Goal: Task Accomplishment & Management: Use online tool/utility

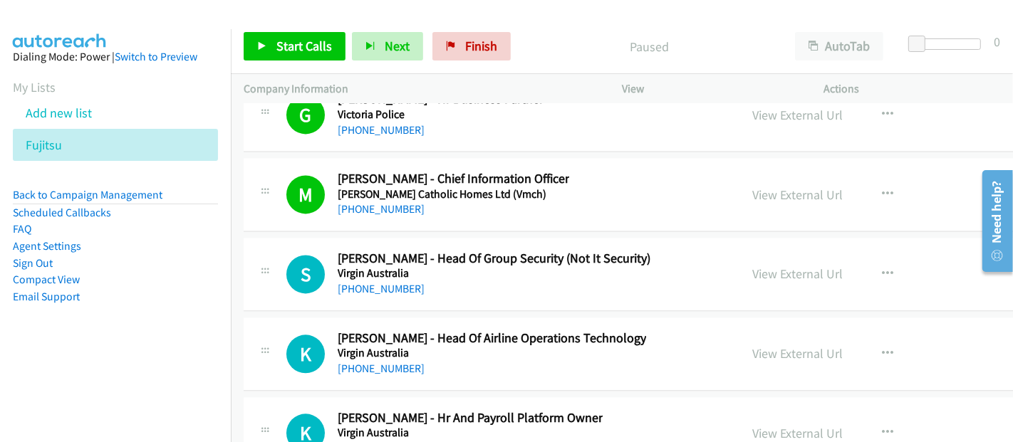
scroll to position [34501, 0]
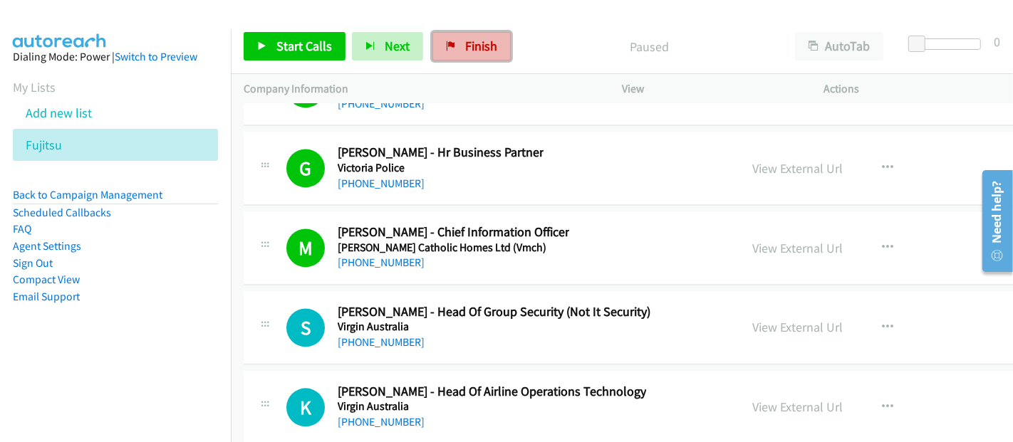
click at [457, 60] on link "Finish" at bounding box center [471, 46] width 78 height 28
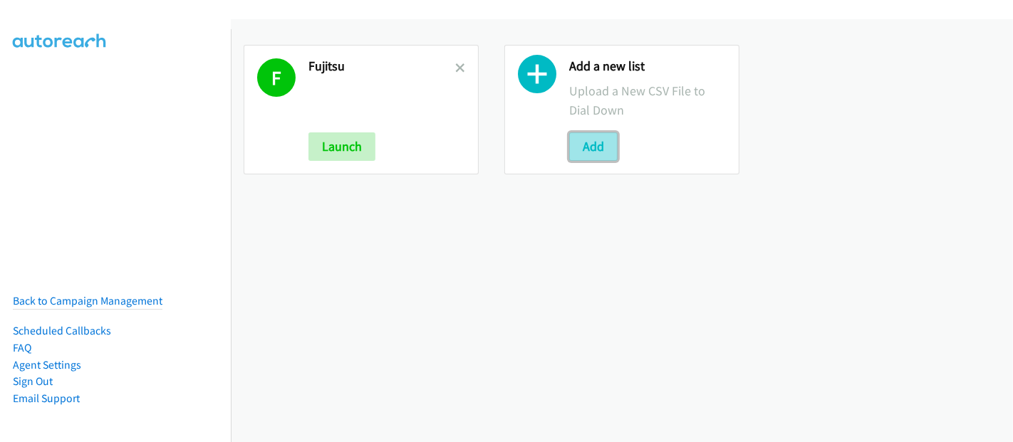
click at [598, 145] on button "Add" at bounding box center [593, 146] width 48 height 28
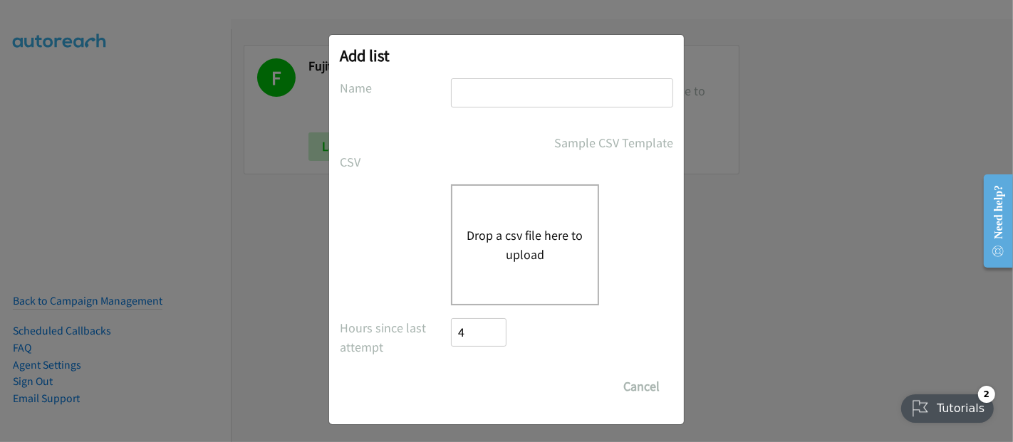
click at [570, 229] on button "Drop a csv file here to upload" at bounding box center [524, 245] width 117 height 38
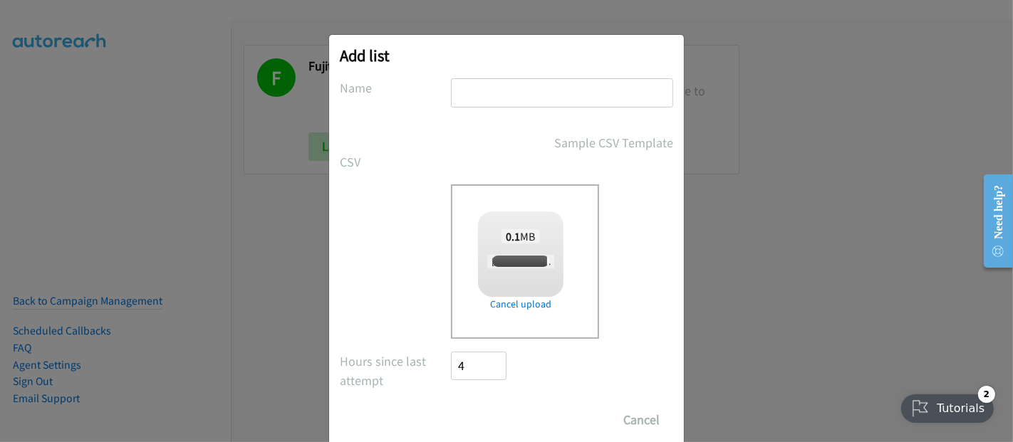
click at [464, 101] on input "text" at bounding box center [562, 92] width 222 height 29
type input "Rubrik"
drag, startPoint x: 507, startPoint y: 102, endPoint x: 430, endPoint y: 93, distance: 77.5
click at [430, 93] on div "Name Rubrik" at bounding box center [506, 99] width 333 height 42
checkbox input "true"
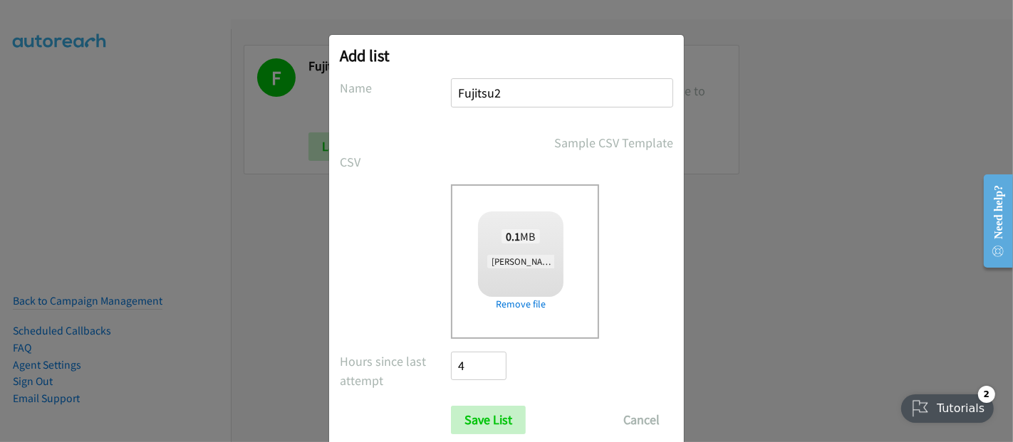
scroll to position [36, 0]
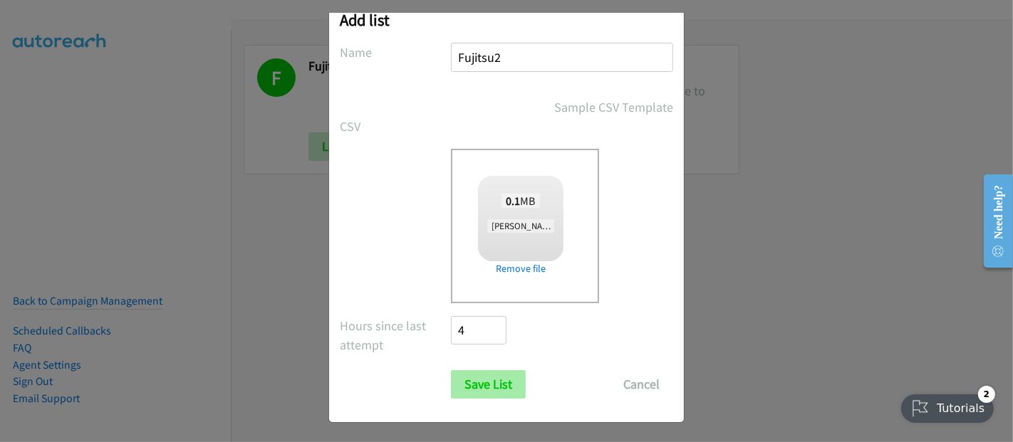
type input "Fujitsu2"
click at [476, 377] on input "Save List" at bounding box center [488, 384] width 75 height 28
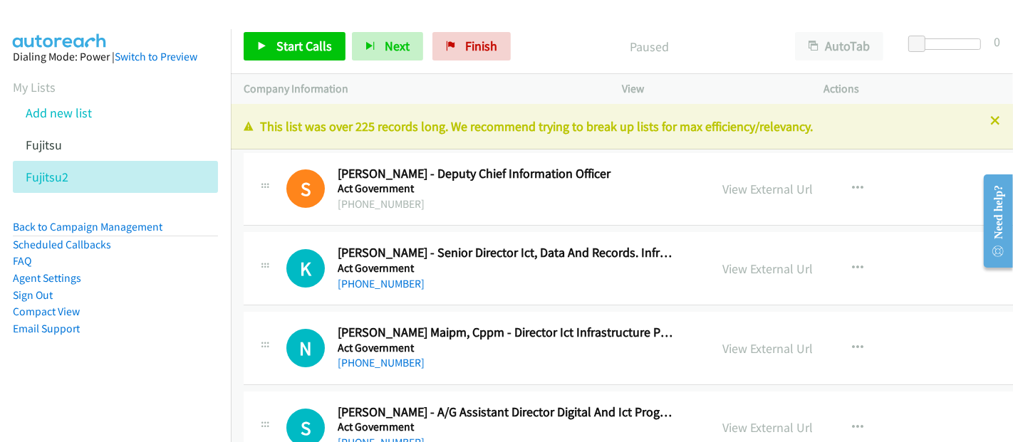
drag, startPoint x: 483, startPoint y: 17, endPoint x: 157, endPoint y: 376, distance: 485.0
click at [157, 376] on aside "Dialing Mode: Power | Switch to Preview My Lists Add new list Fujitsu Fujitsu2 …" at bounding box center [115, 215] width 231 height 372
click at [134, 373] on aside "Dialing Mode: Power | Switch to Preview My Lists Add new list Fujitsu Fujitsu2 …" at bounding box center [115, 215] width 231 height 372
click at [315, 44] on span "Start Calls" at bounding box center [304, 46] width 56 height 16
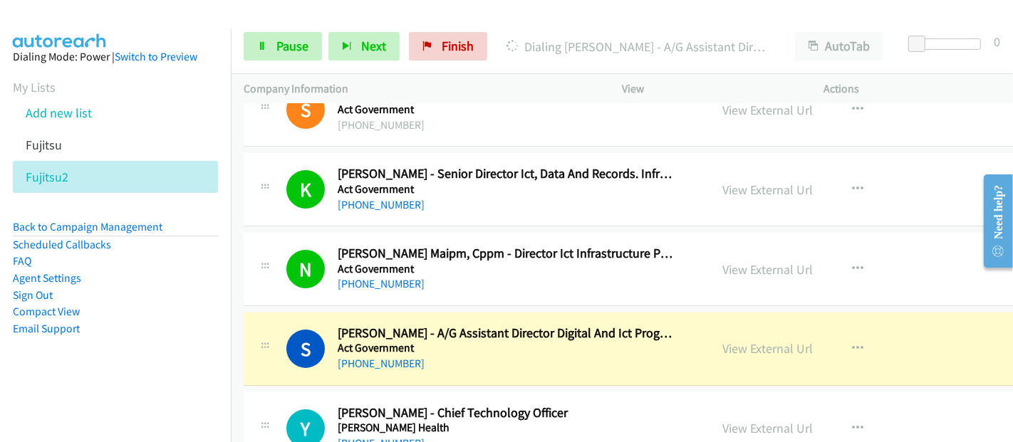
scroll to position [237, 0]
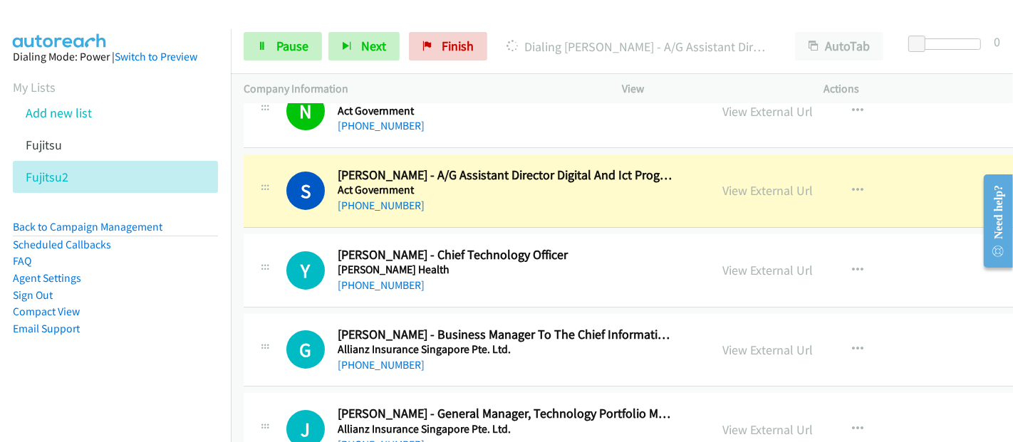
click at [663, 205] on div "[PHONE_NUMBER]" at bounding box center [505, 205] width 335 height 17
click at [768, 194] on link "View External Url" at bounding box center [767, 190] width 90 height 16
click at [286, 36] on link "Pause" at bounding box center [283, 46] width 78 height 28
